Goal: Book appointment/travel/reservation

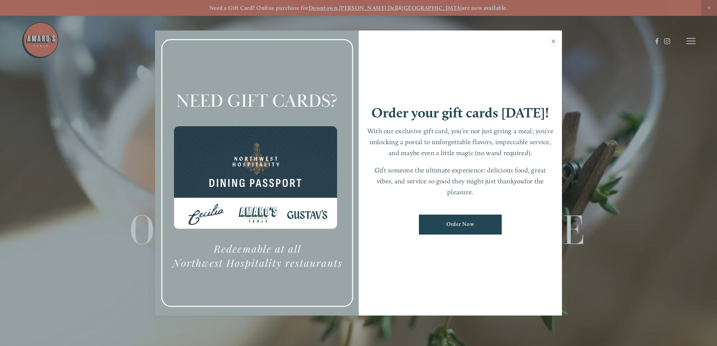
click at [551, 45] on link "Close" at bounding box center [553, 42] width 15 height 21
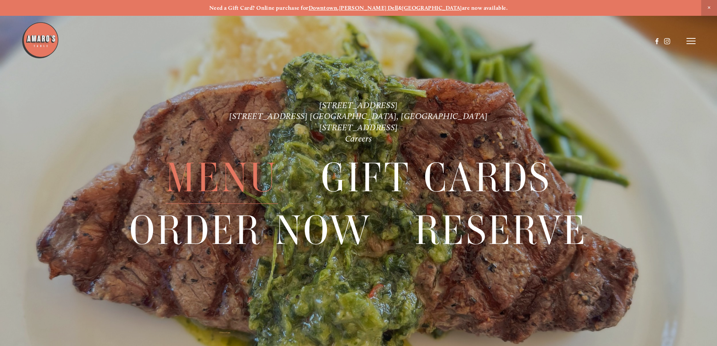
click at [217, 181] on span "Menu" at bounding box center [222, 178] width 112 height 52
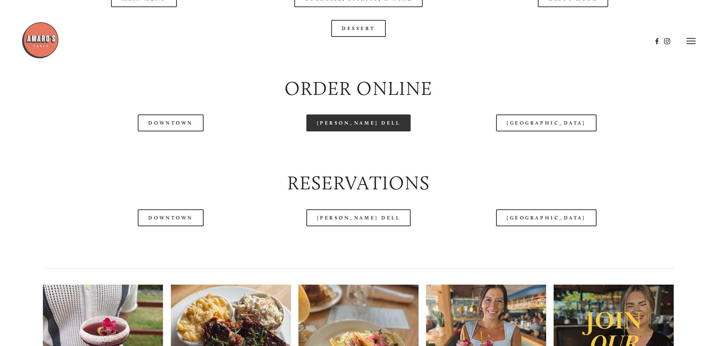
scroll to position [903, 0]
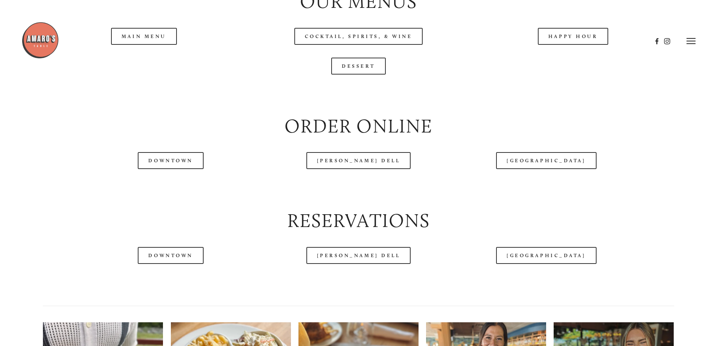
click at [150, 60] on div at bounding box center [336, 40] width 630 height 39
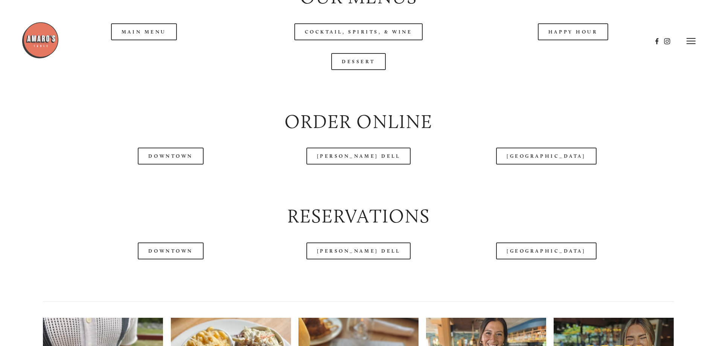
scroll to position [790, 0]
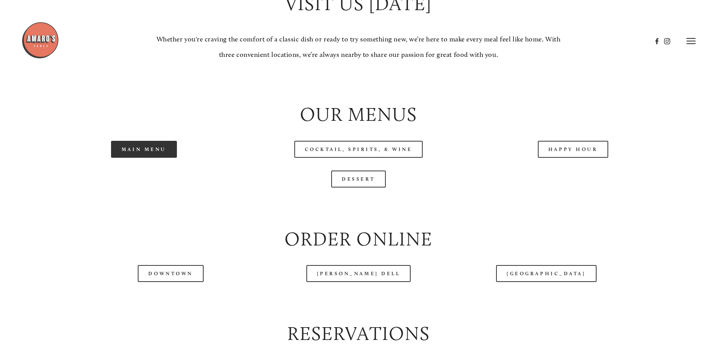
click at [162, 158] on link "Main Menu" at bounding box center [144, 149] width 66 height 17
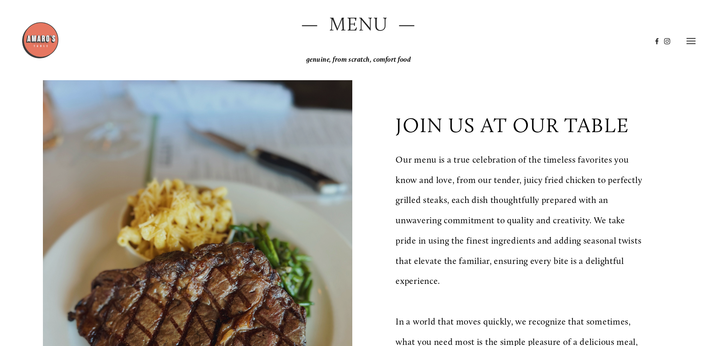
scroll to position [0, 0]
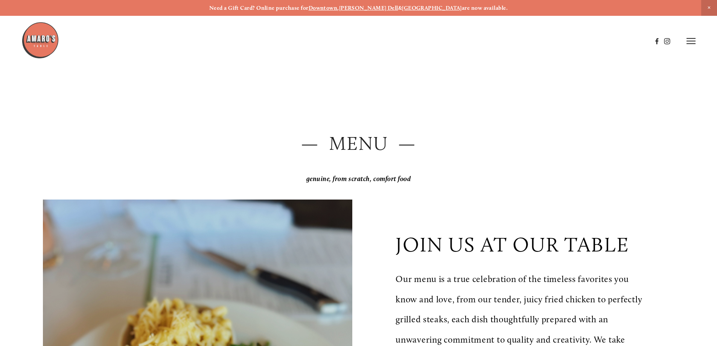
click at [693, 42] on icon at bounding box center [690, 41] width 9 height 7
click at [641, 41] on span "Reserve" at bounding box center [636, 40] width 20 height 7
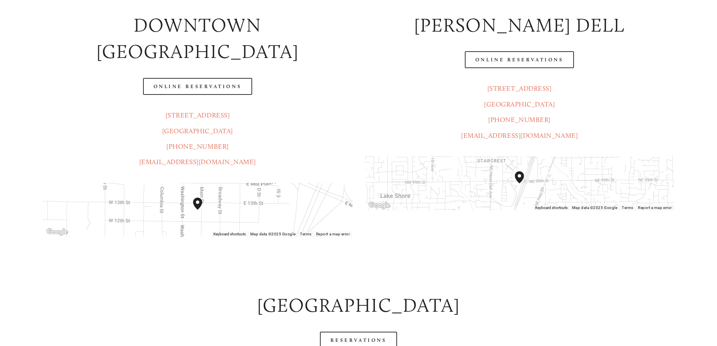
scroll to position [188, 0]
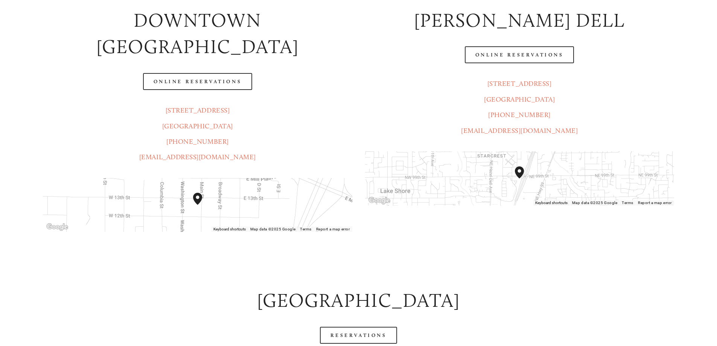
click at [509, 55] on header "Menu Order Now Visit Gallery 0" at bounding box center [358, 22] width 674 height 82
click at [515, 63] on link "Online Reservations" at bounding box center [519, 54] width 109 height 17
